Goal: Check status: Check status

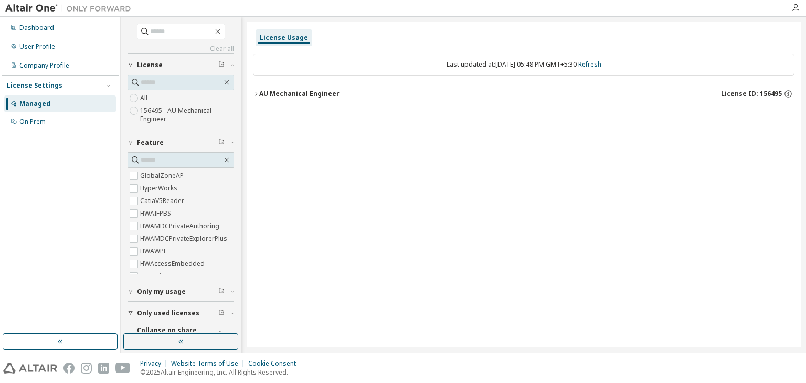
click at [258, 97] on button "AU Mechanical Engineer License ID: 156495" at bounding box center [524, 93] width 542 height 23
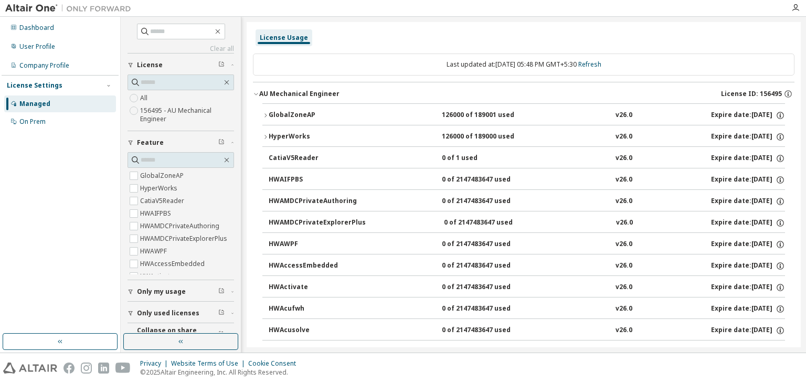
click at [266, 114] on icon "button" at bounding box center [265, 115] width 6 height 6
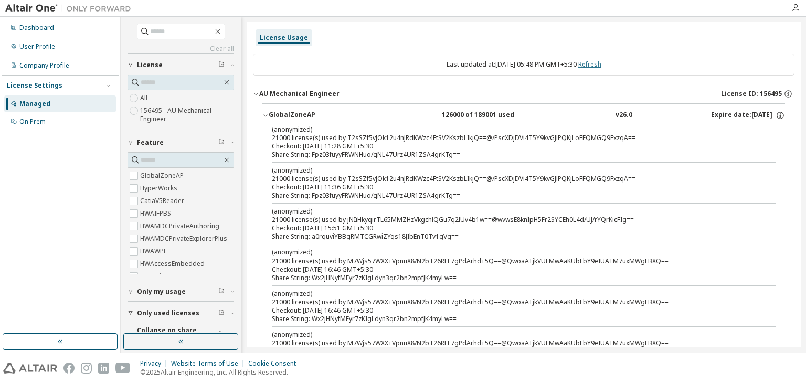
click at [600, 66] on link "Refresh" at bounding box center [589, 64] width 23 height 9
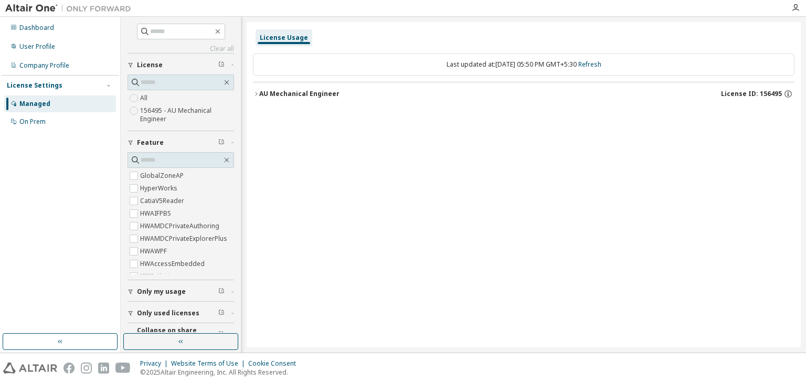
click at [257, 94] on icon "button" at bounding box center [256, 94] width 6 height 6
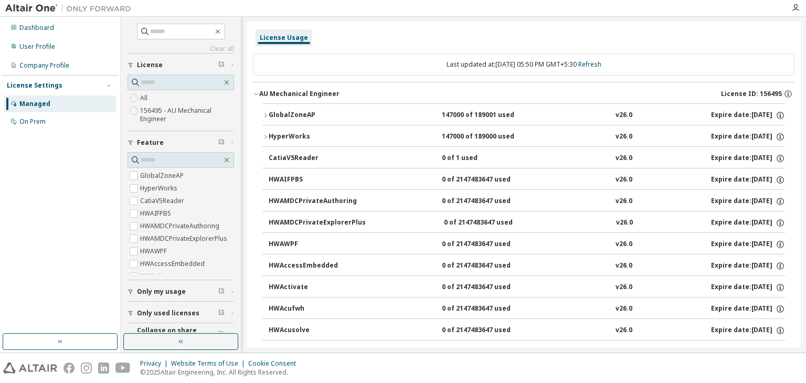
click at [267, 116] on icon "button" at bounding box center [265, 115] width 6 height 6
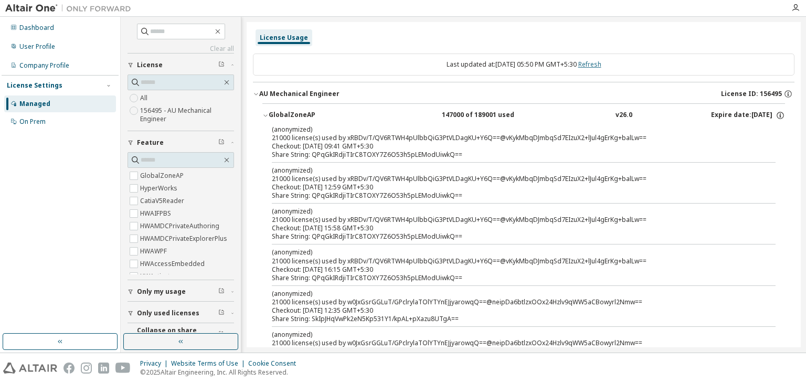
click at [601, 68] on link "Refresh" at bounding box center [589, 64] width 23 height 9
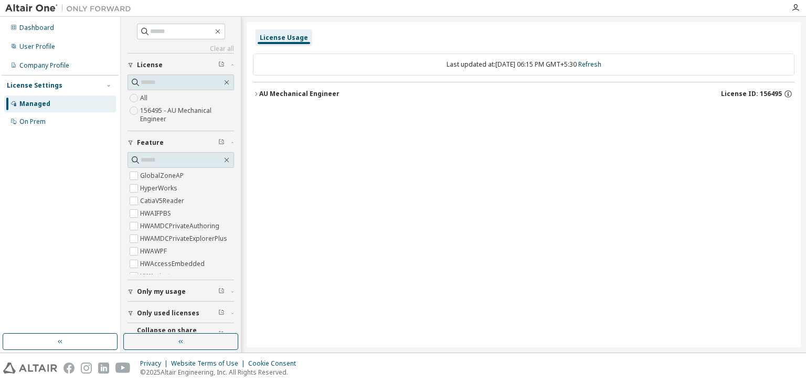
click at [255, 91] on icon "button" at bounding box center [256, 94] width 6 height 6
